Goal: Entertainment & Leisure: Consume media (video, audio)

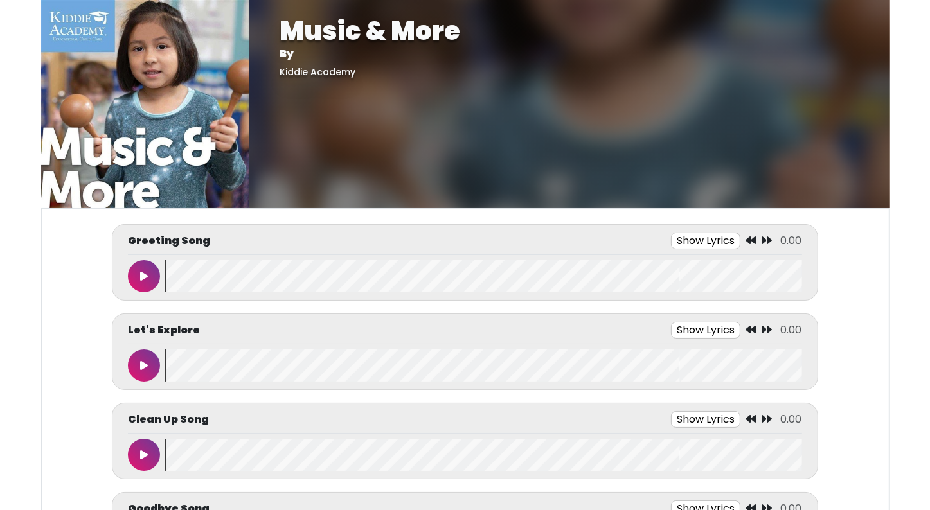
click at [148, 268] on button at bounding box center [144, 276] width 32 height 32
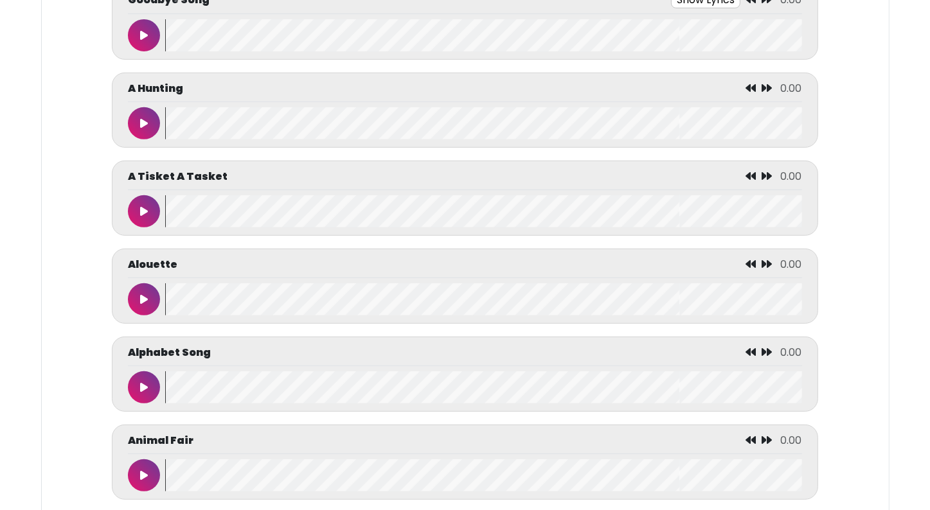
scroll to position [668, 0]
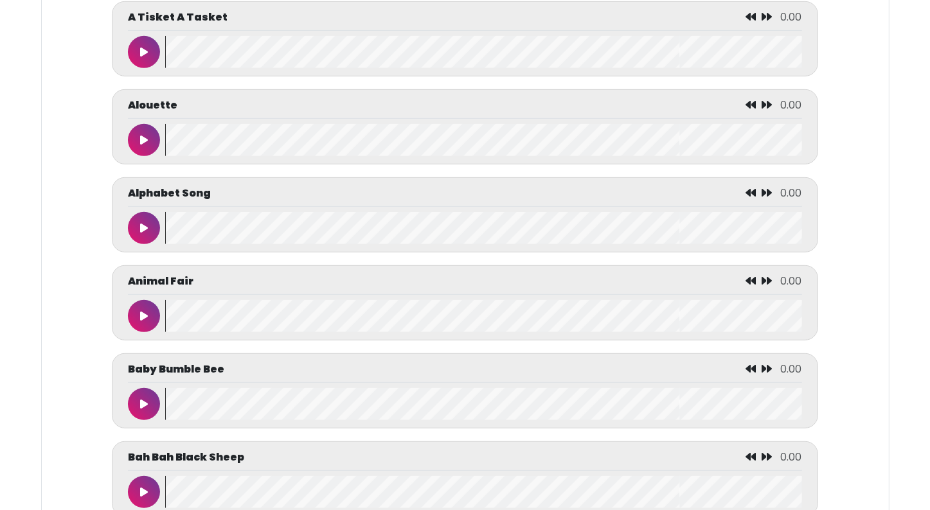
click at [135, 217] on button at bounding box center [144, 228] width 32 height 32
click at [141, 226] on icon at bounding box center [144, 228] width 6 height 10
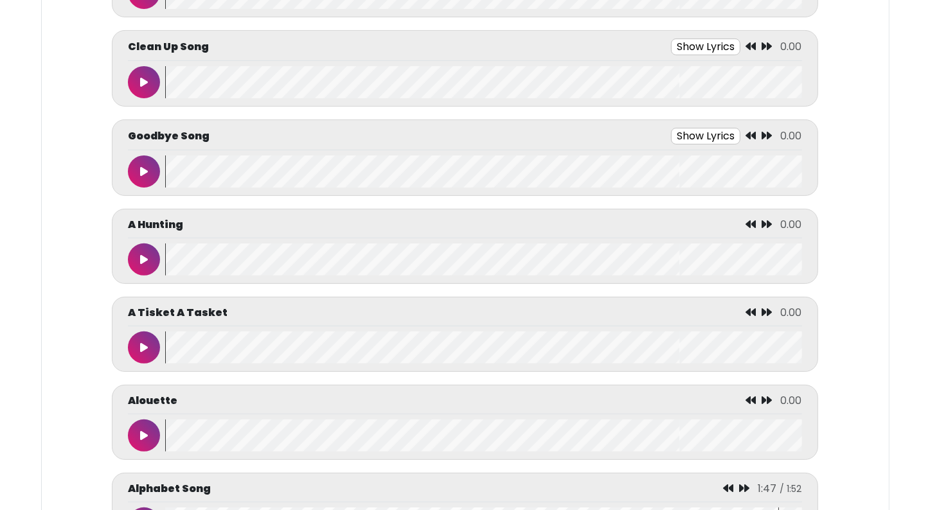
scroll to position [393, 0]
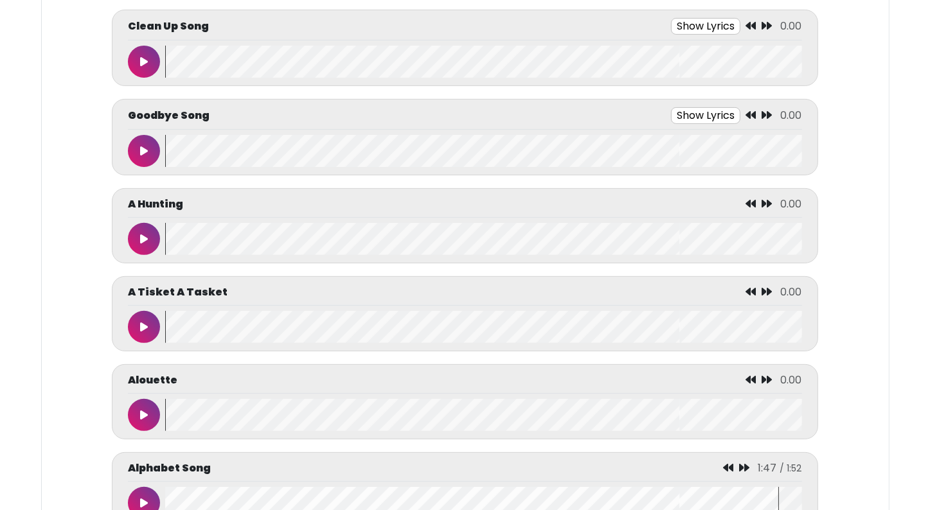
click at [141, 149] on icon at bounding box center [144, 151] width 8 height 10
click at [141, 149] on icon at bounding box center [144, 151] width 6 height 10
